Goal: Information Seeking & Learning: Find specific fact

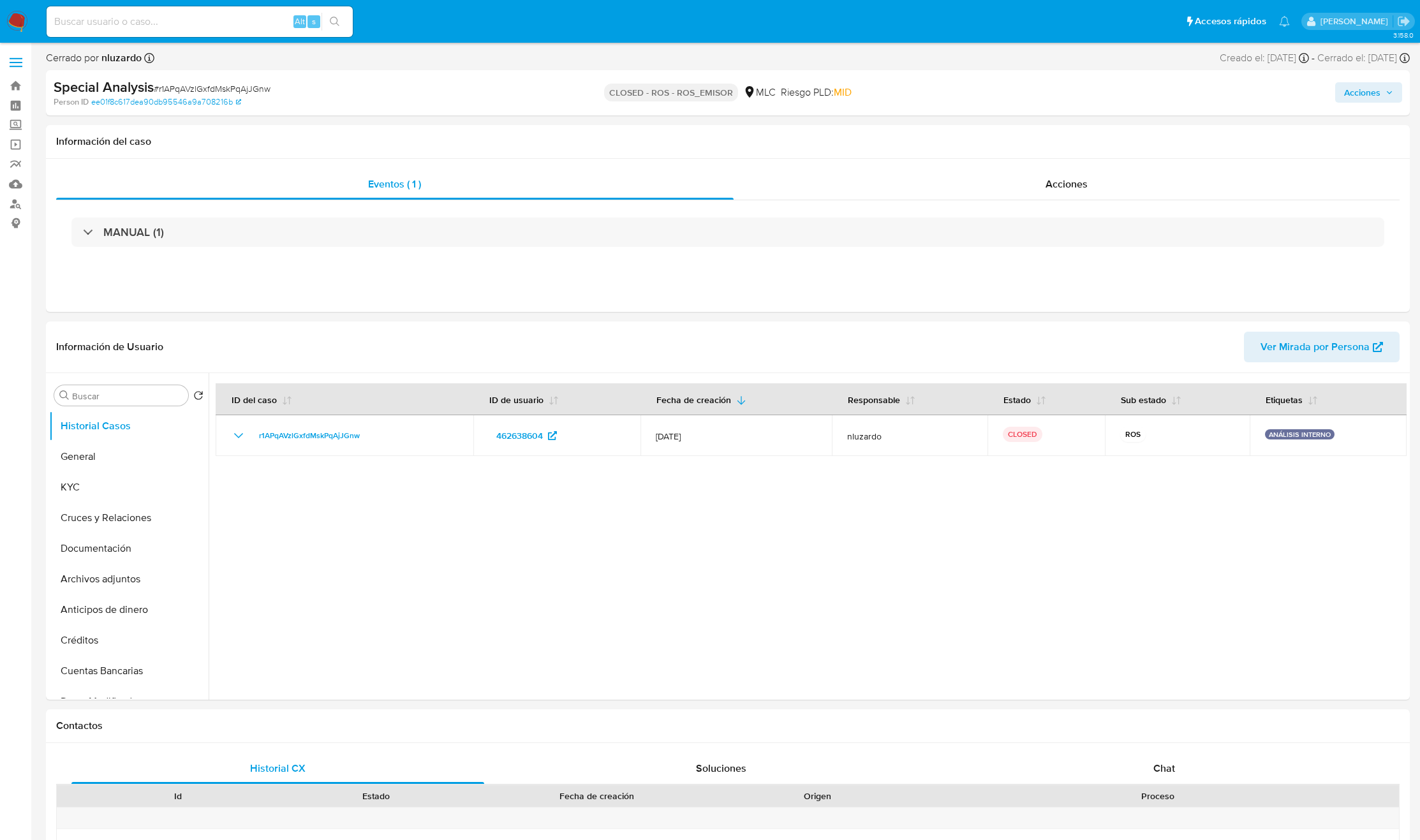
select select "10"
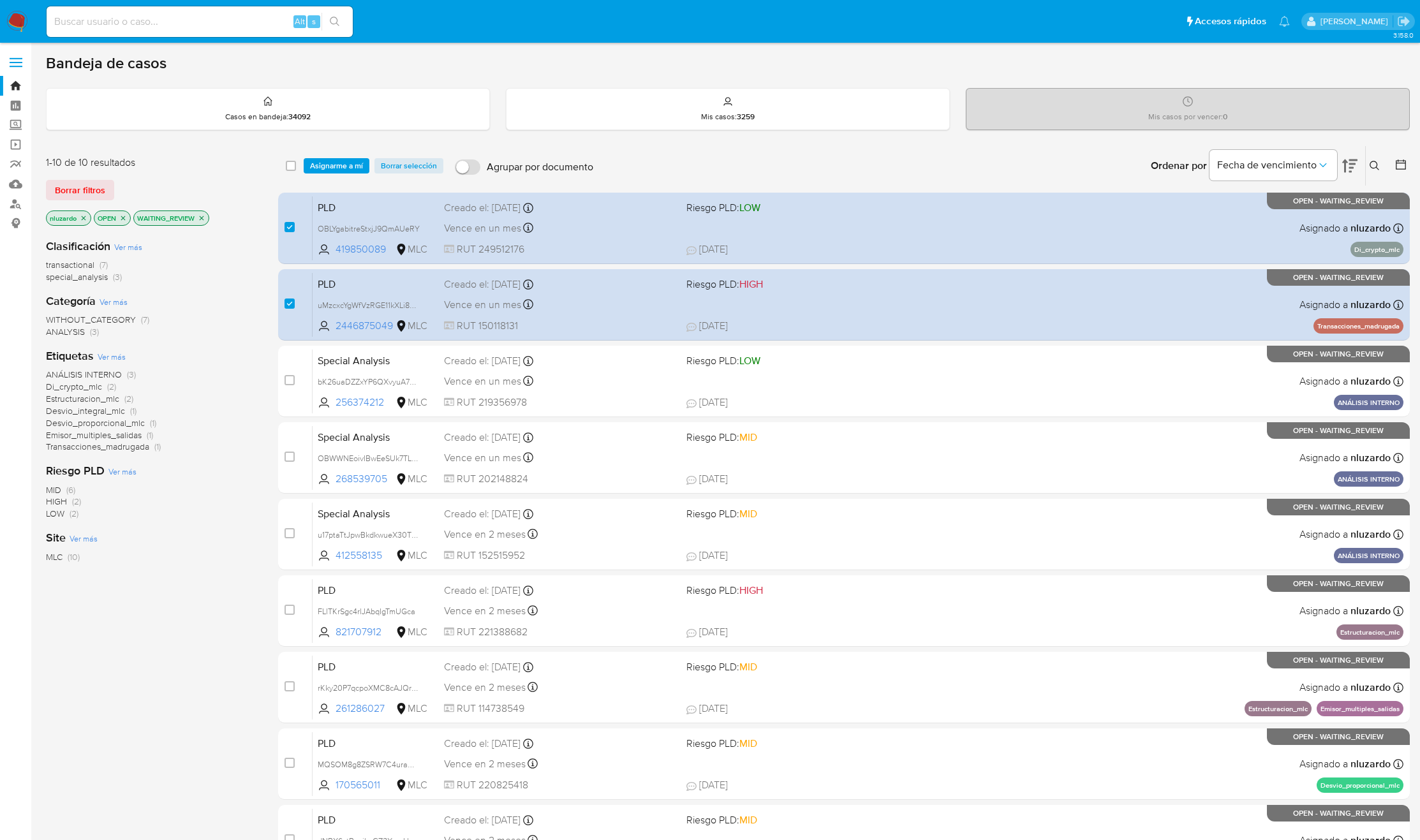
click at [290, 171] on div "select-all-cases-checkbox" at bounding box center [291, 165] width 10 height 13
click at [290, 169] on input "checkbox" at bounding box center [291, 166] width 10 height 10
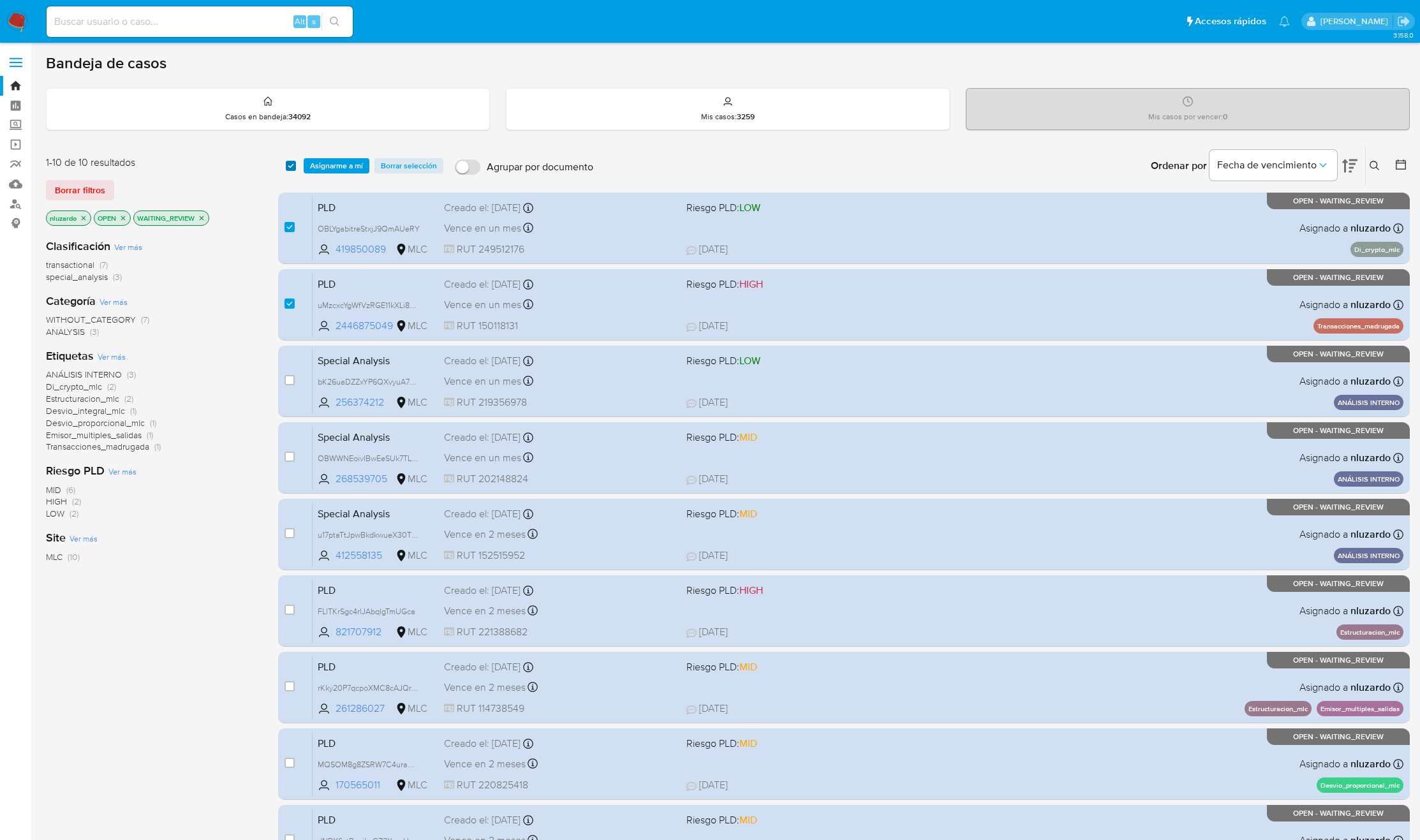
click at [290, 169] on input "checkbox" at bounding box center [291, 166] width 10 height 10
checkbox input "false"
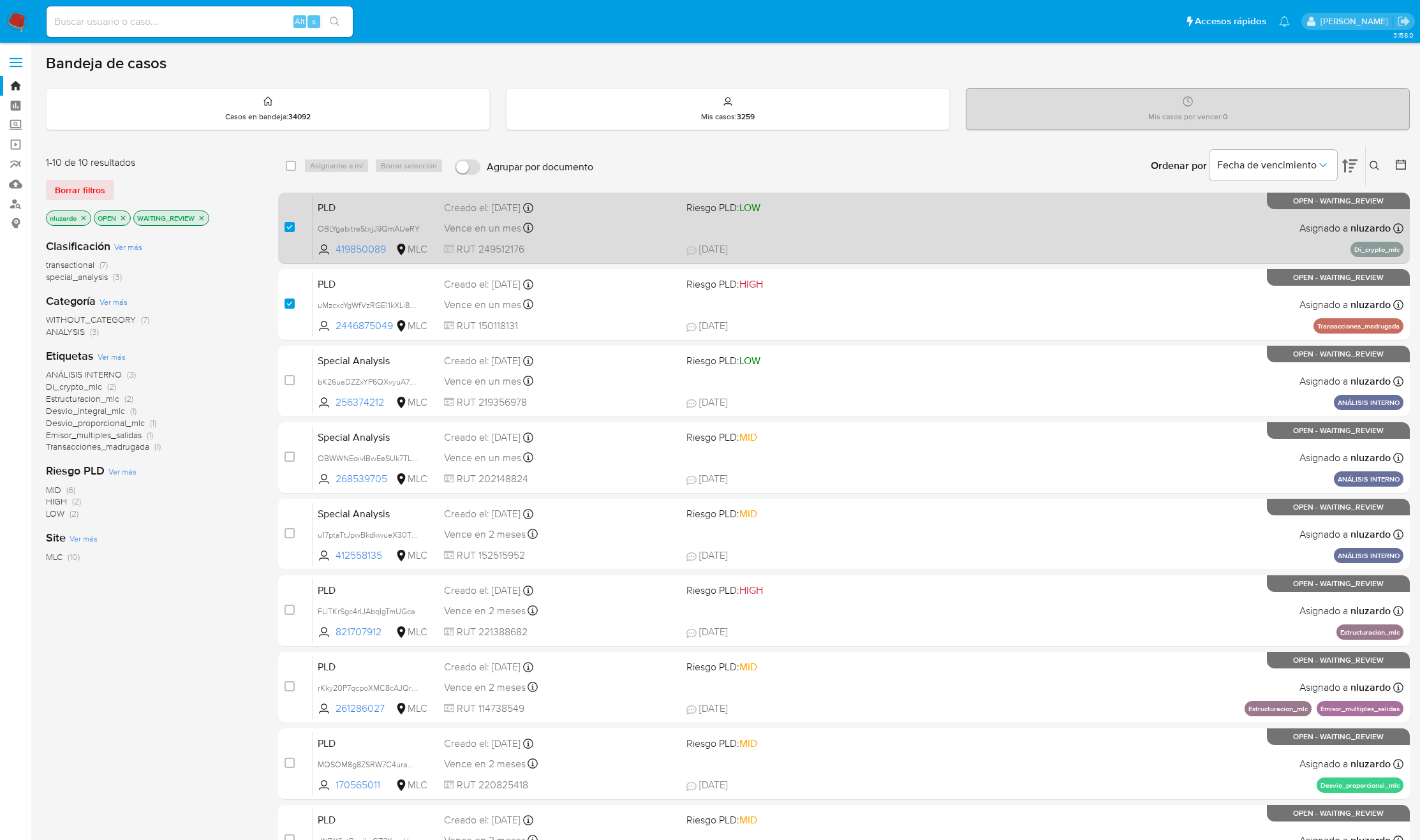
click at [680, 241] on div "PLD OBLYgabitreStxjJ9QmAUeRY 419850089 MLC Riesgo PLD: LOW Creado el: 12/07/202…" at bounding box center [858, 227] width 1091 height 64
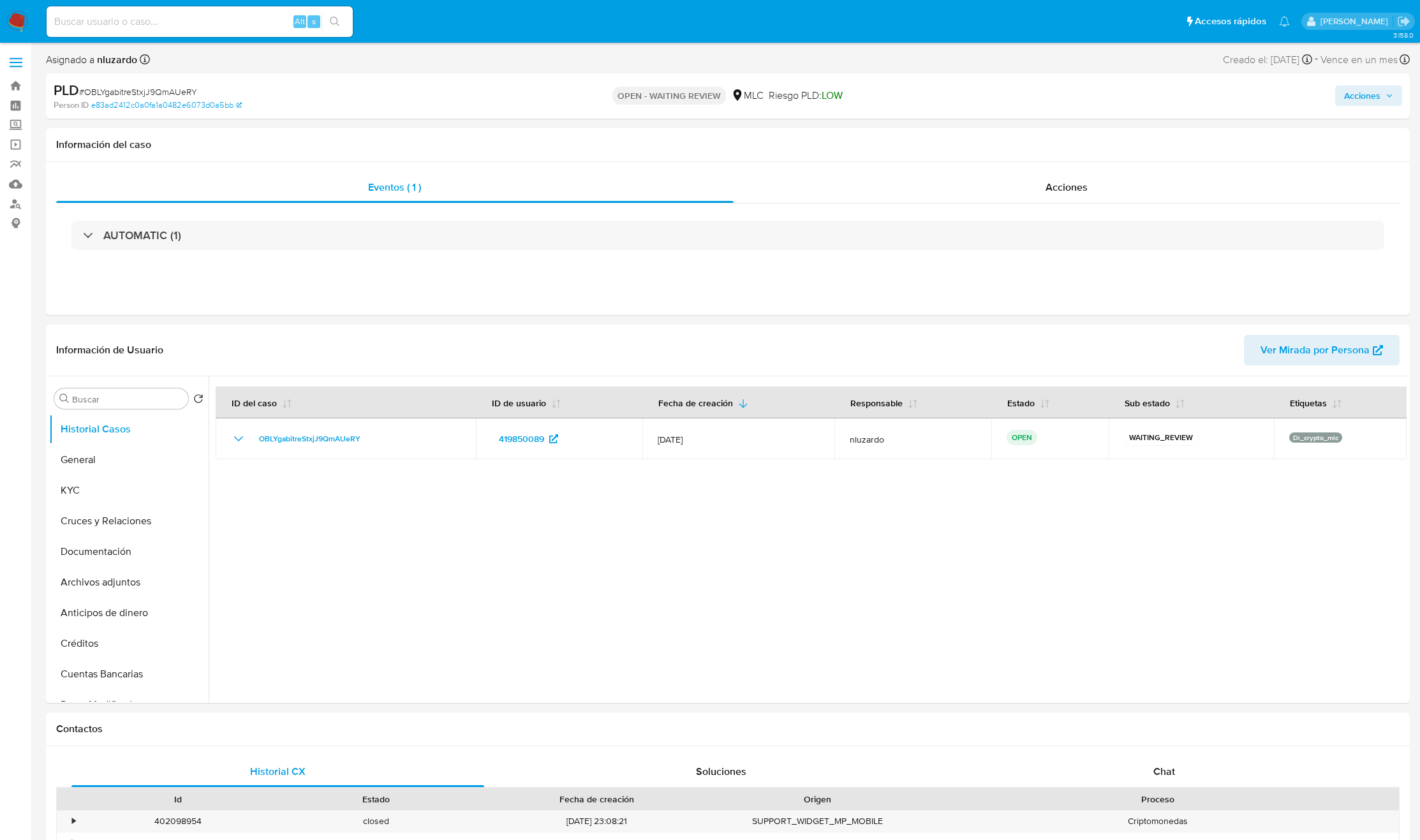
select select "10"
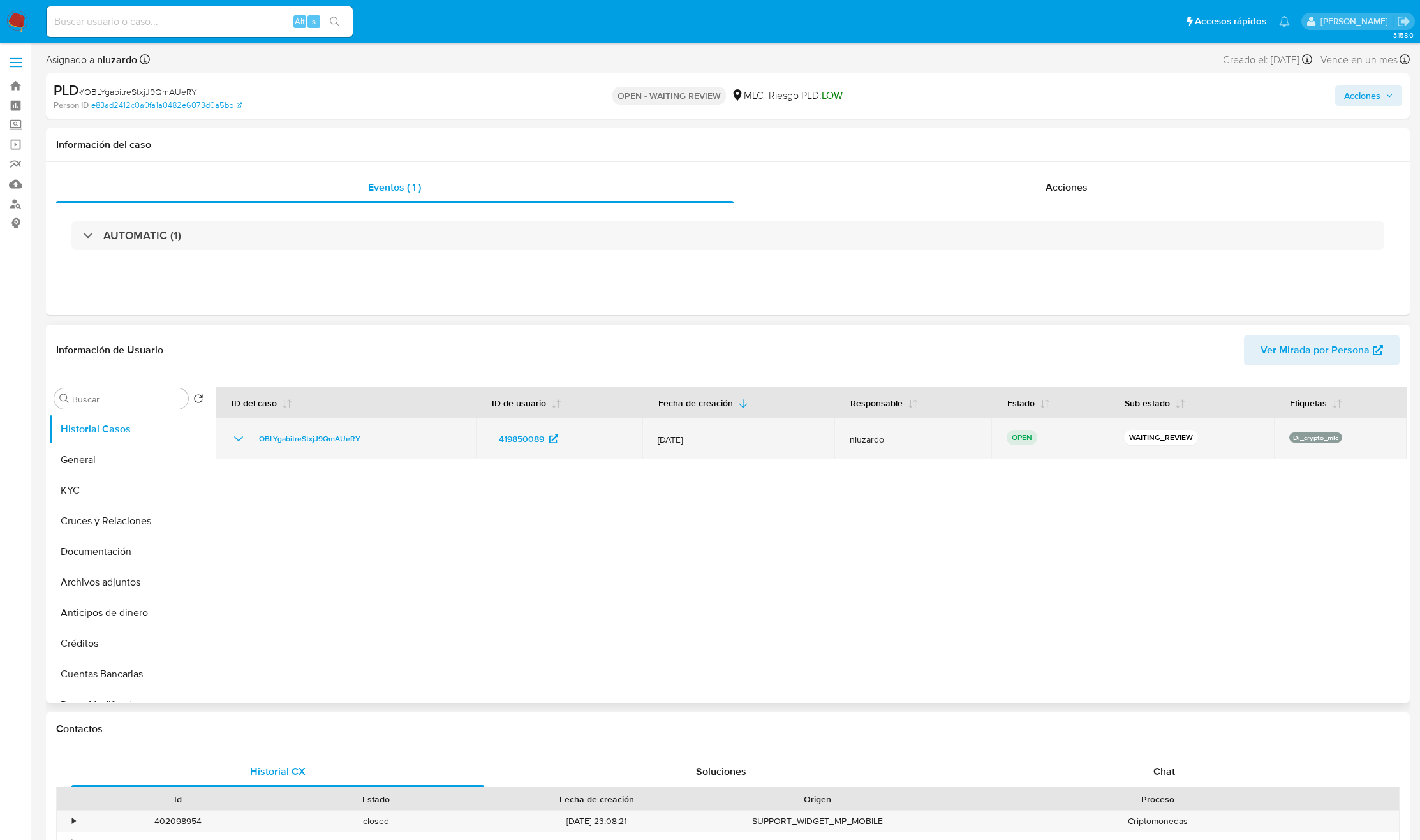
click at [477, 450] on td "419850089" at bounding box center [559, 439] width 166 height 41
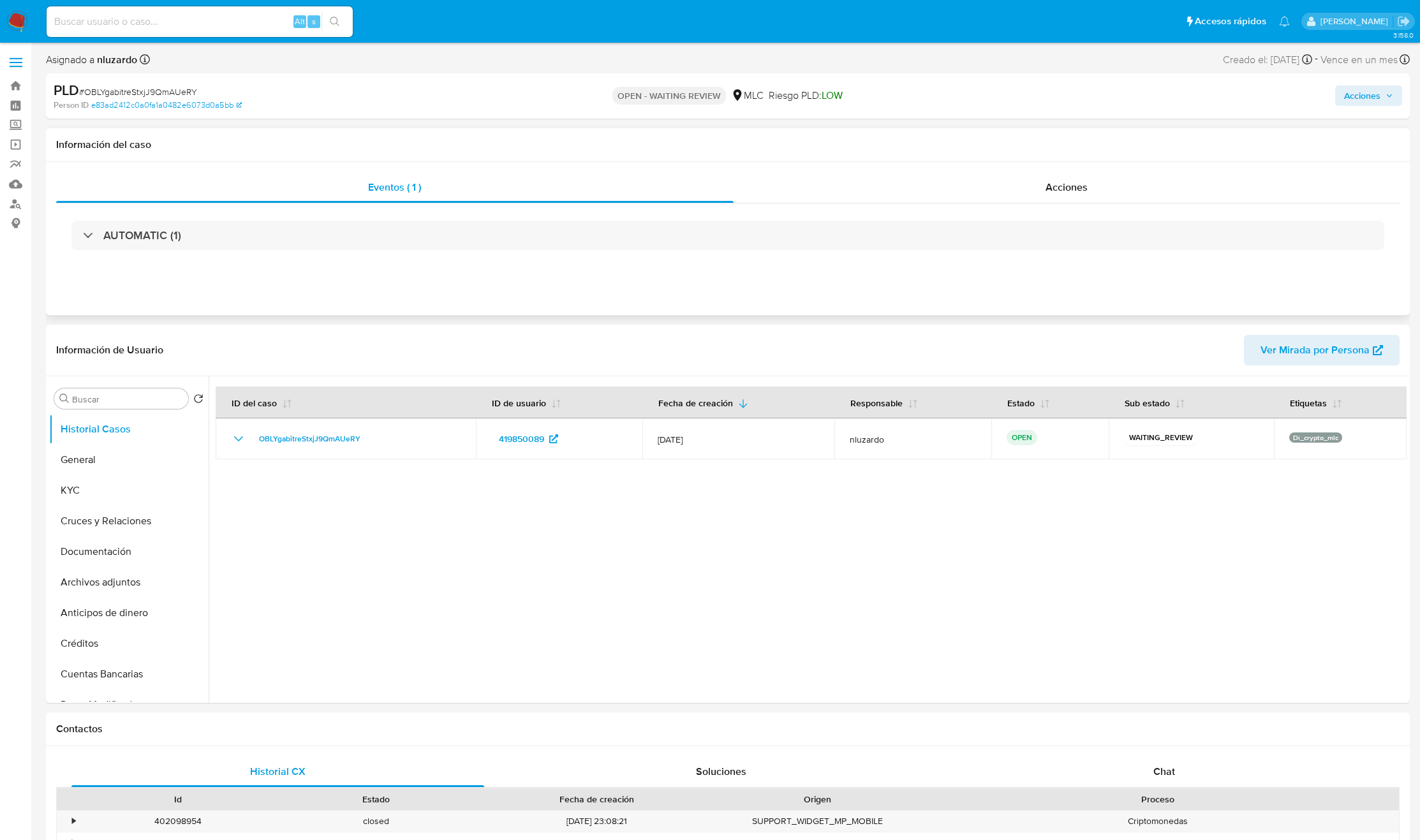
drag, startPoint x: 527, startPoint y: 564, endPoint x: 1307, endPoint y: 211, distance: 856.2
click at [548, 563] on div at bounding box center [807, 540] width 1199 height 327
click at [217, 25] on input at bounding box center [200, 22] width 306 height 17
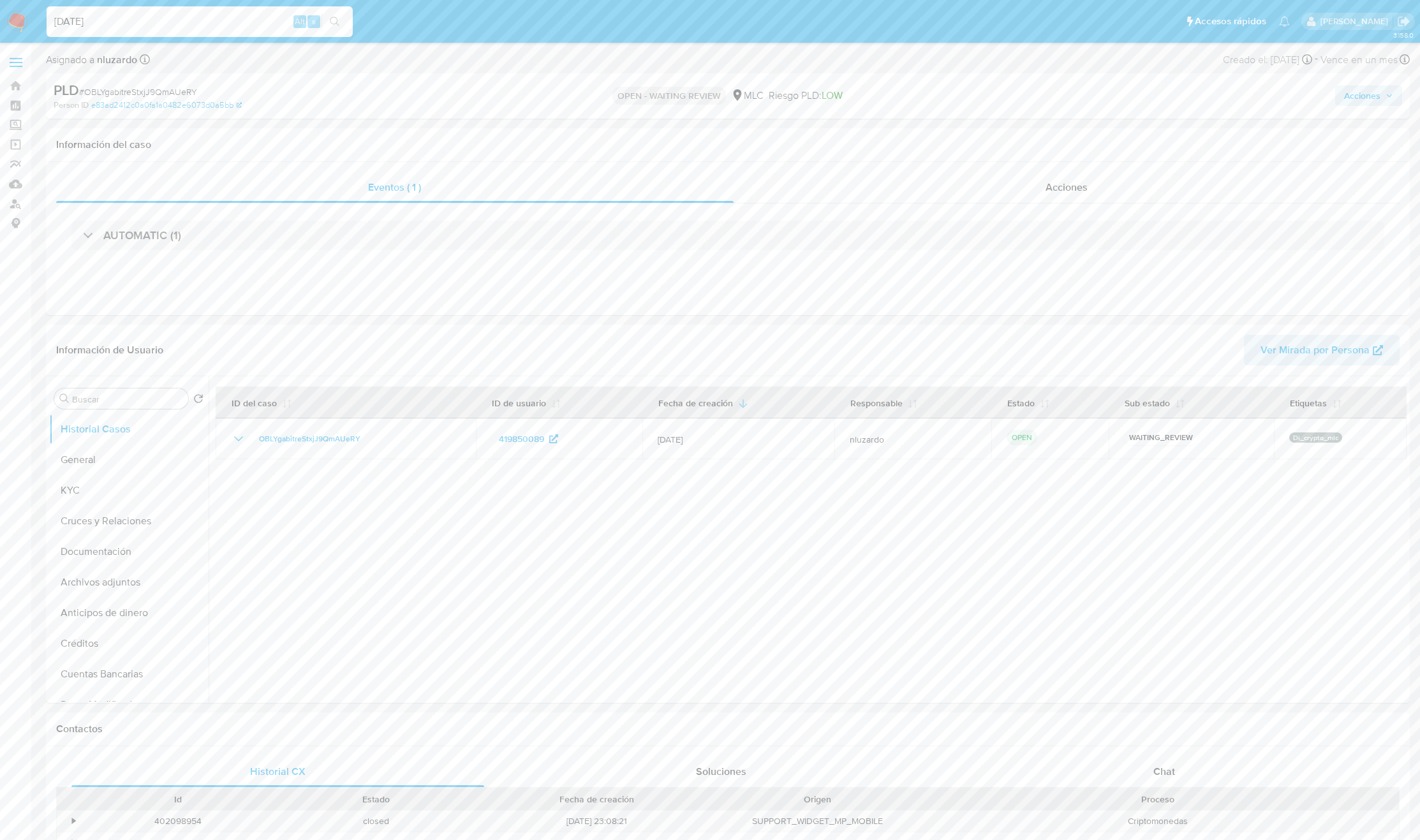
type input "[DATE]"
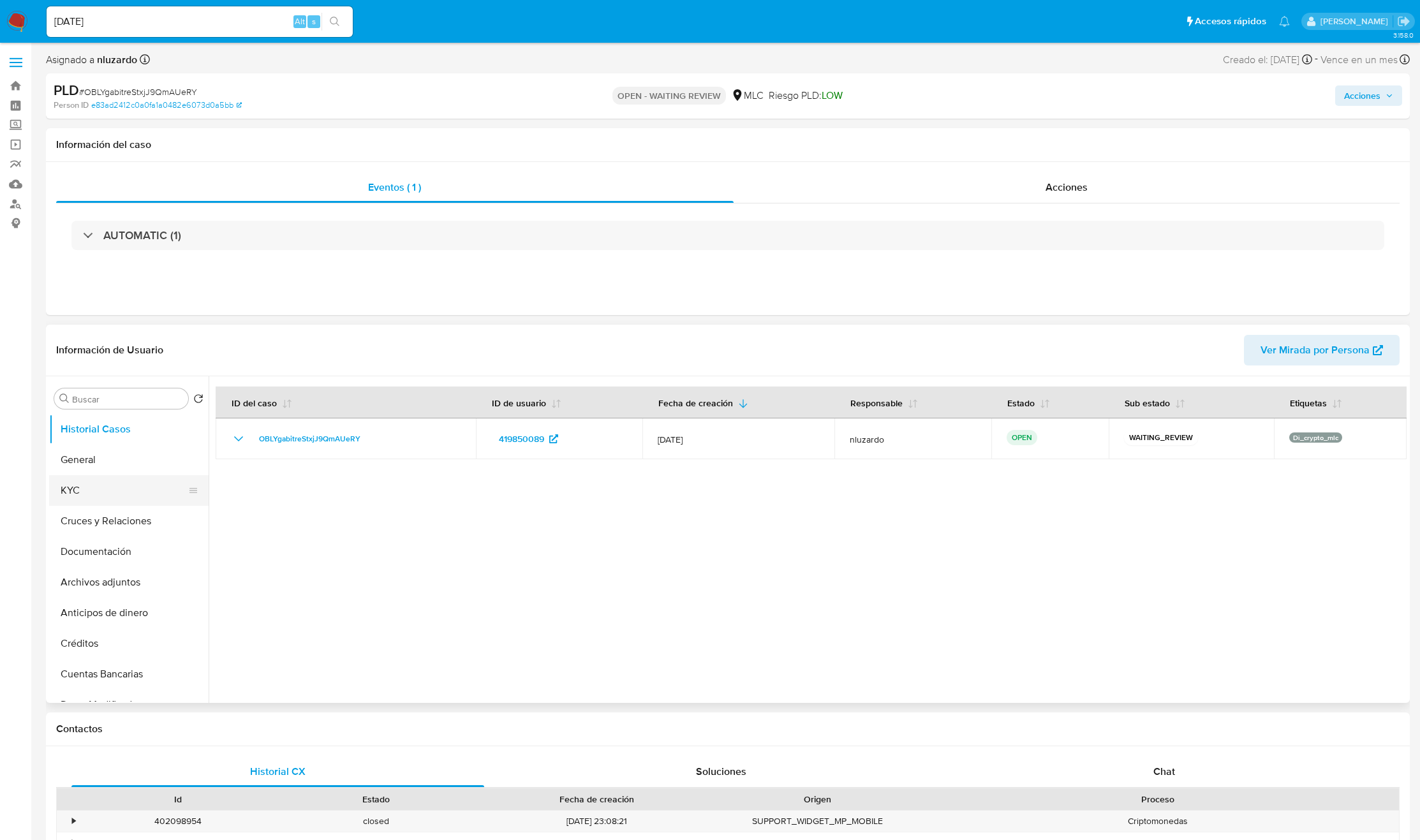
click at [85, 480] on button "KYC" at bounding box center [124, 490] width 149 height 31
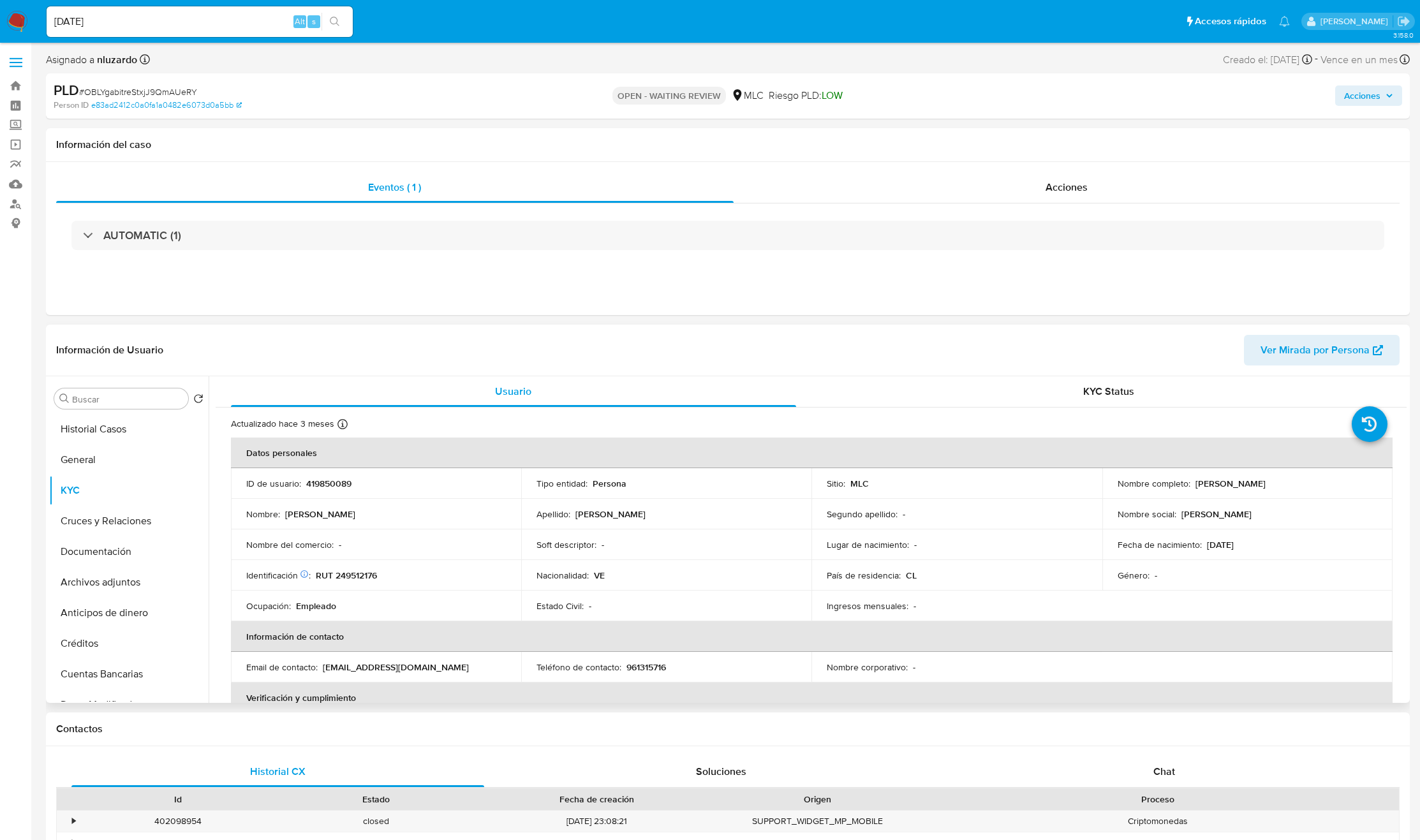
click at [1205, 499] on td "Nombre social : [PERSON_NAME]" at bounding box center [1248, 514] width 291 height 31
click at [1208, 491] on td "Nombre completo : [PERSON_NAME]" at bounding box center [1248, 483] width 291 height 31
click at [1208, 488] on p "[PERSON_NAME]" at bounding box center [1230, 484] width 70 height 12
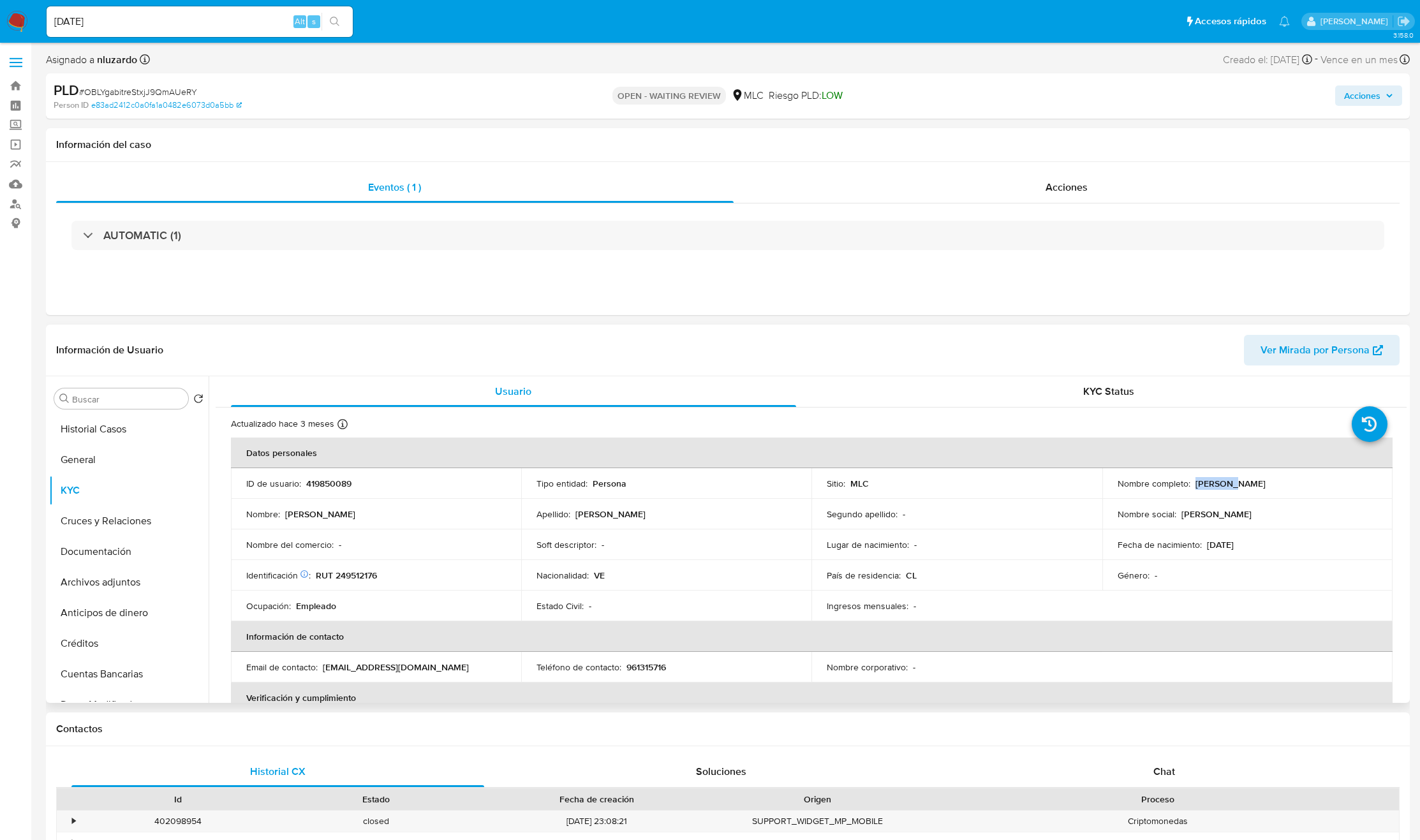
drag, startPoint x: 1312, startPoint y: 492, endPoint x: 1328, endPoint y: 492, distance: 16.0
click at [1327, 492] on td "Nombre completo : [PERSON_NAME]" at bounding box center [1248, 483] width 291 height 31
copy p "[PERSON_NAME]"
drag, startPoint x: 362, startPoint y: 590, endPoint x: 357, endPoint y: 573, distance: 17.7
click at [361, 591] on td "Ocupación : Empleado" at bounding box center [376, 606] width 291 height 31
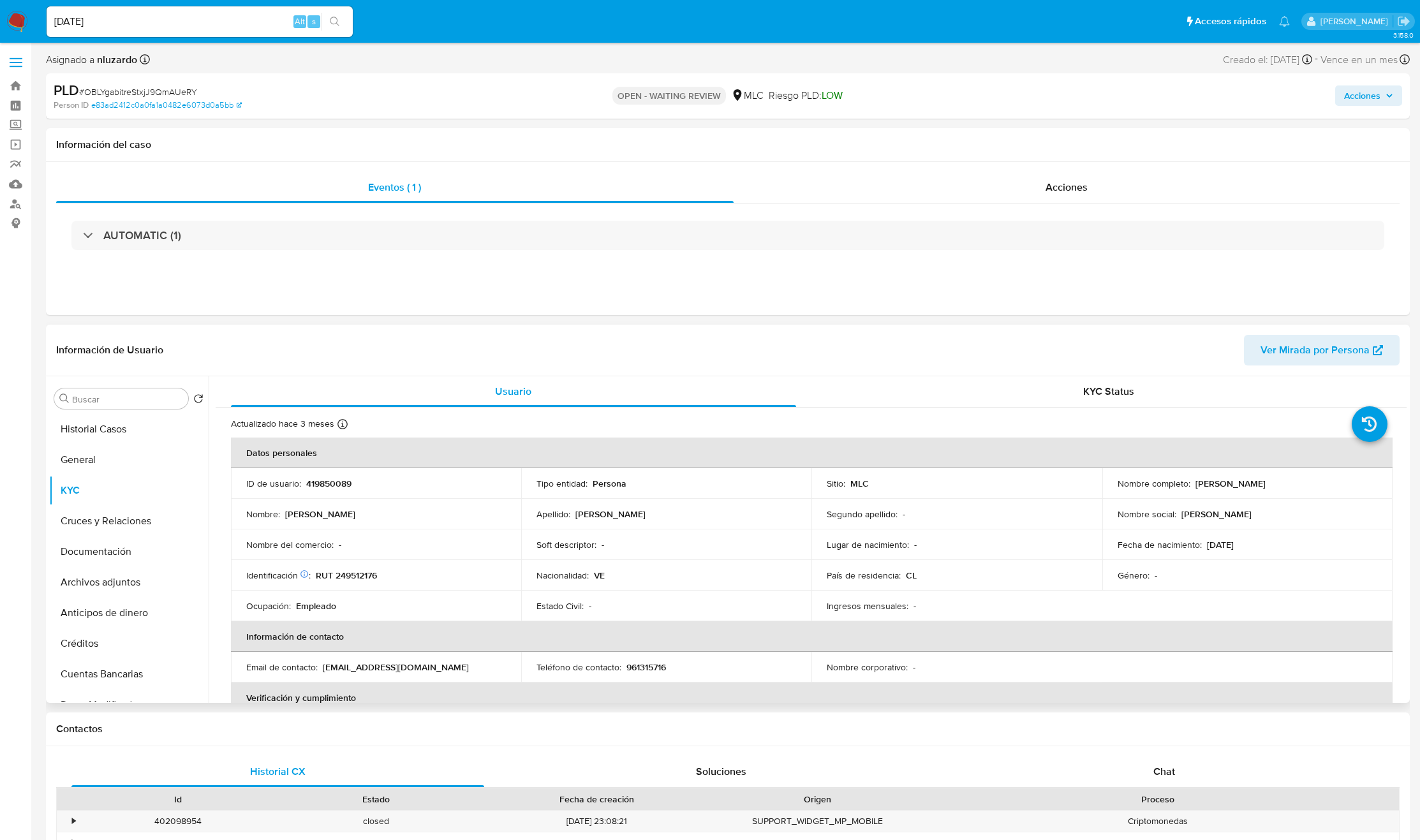
click at [357, 573] on p "RUT 249512176" at bounding box center [347, 576] width 61 height 12
copy p "249512176"
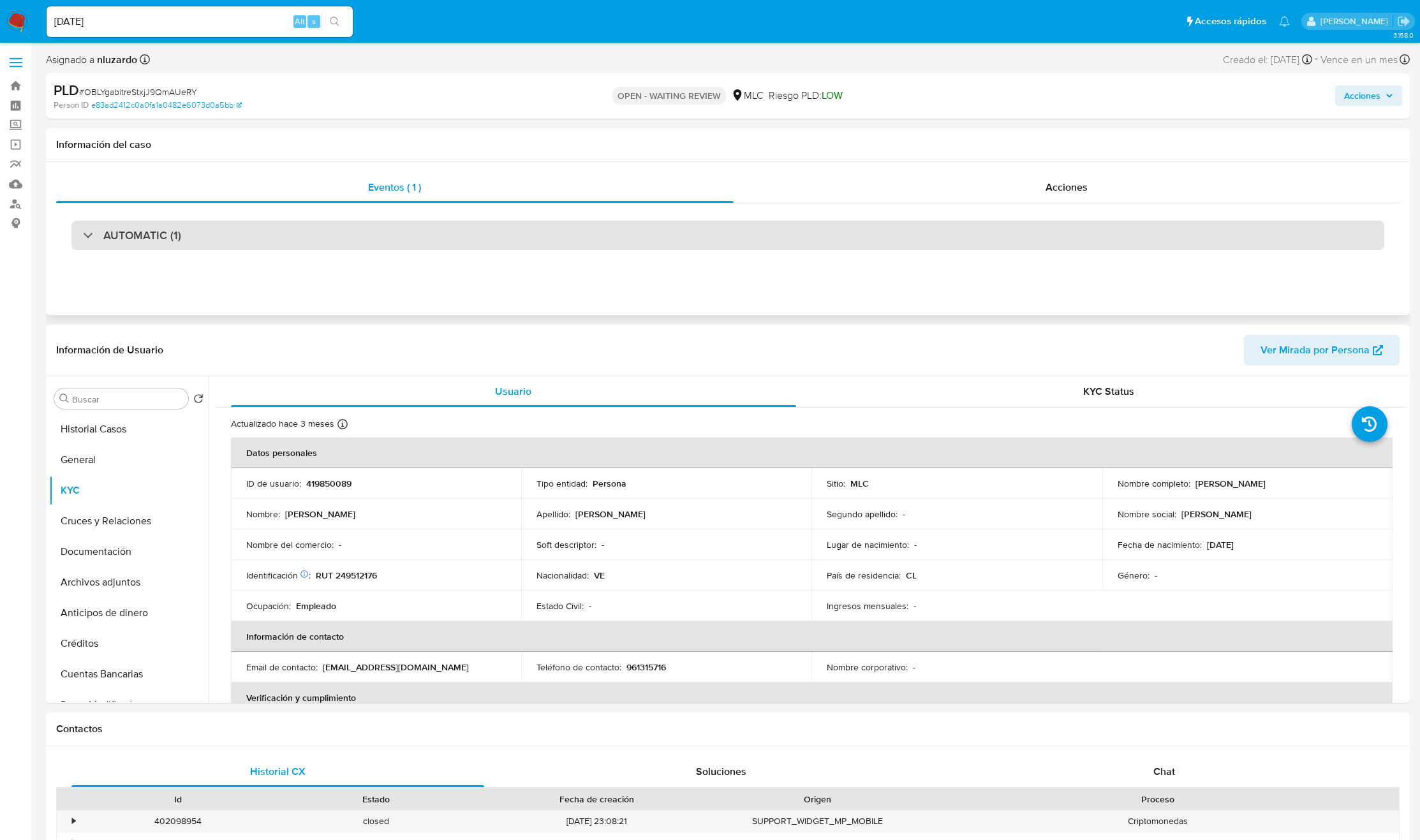
click at [187, 243] on div "AUTOMATIC (1)" at bounding box center [727, 235] width 1313 height 30
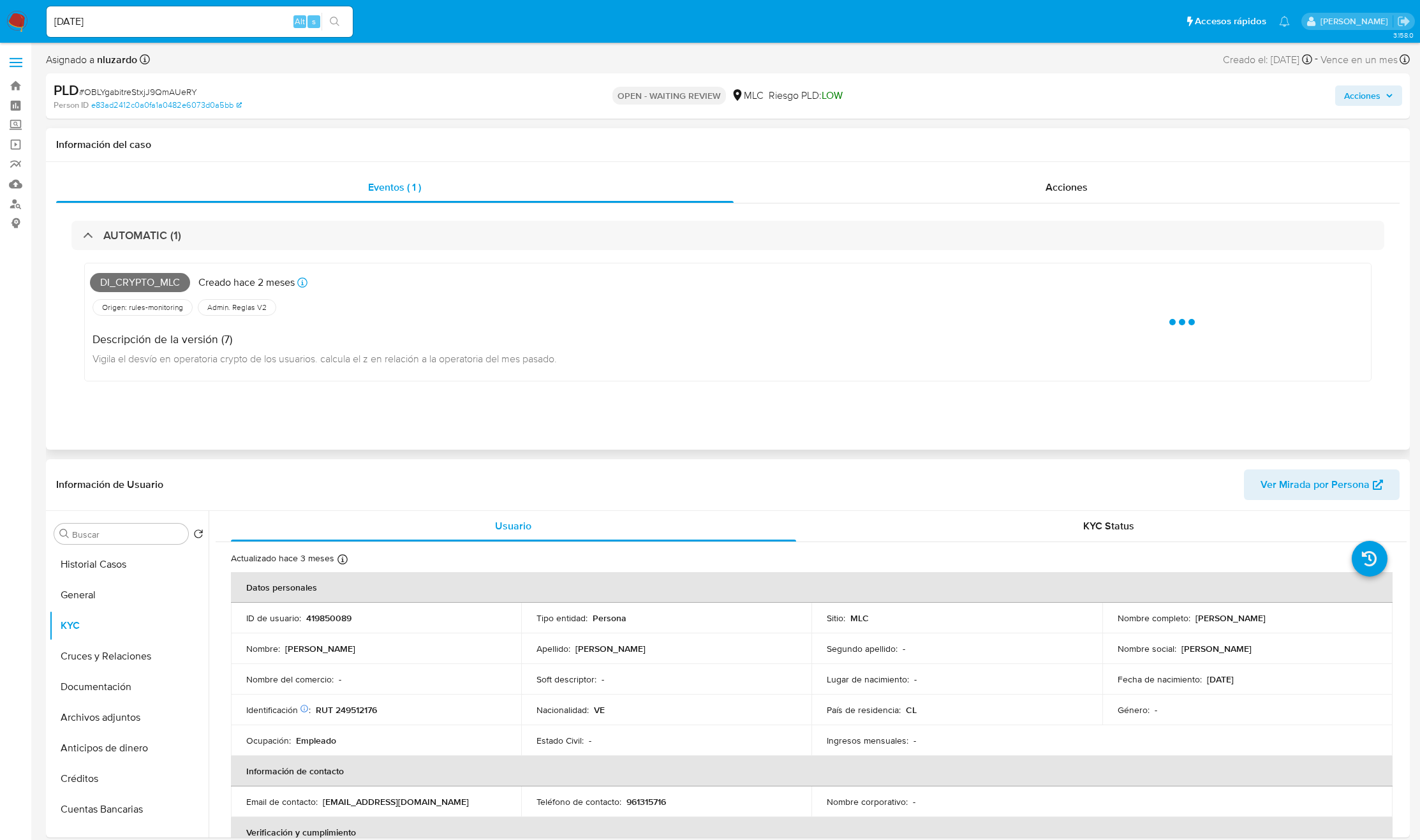
click at [157, 282] on span "Di_crypto_mlc" at bounding box center [139, 282] width 100 height 19
copy span "Di_crypto_mlc"
